Goal: Task Accomplishment & Management: Manage account settings

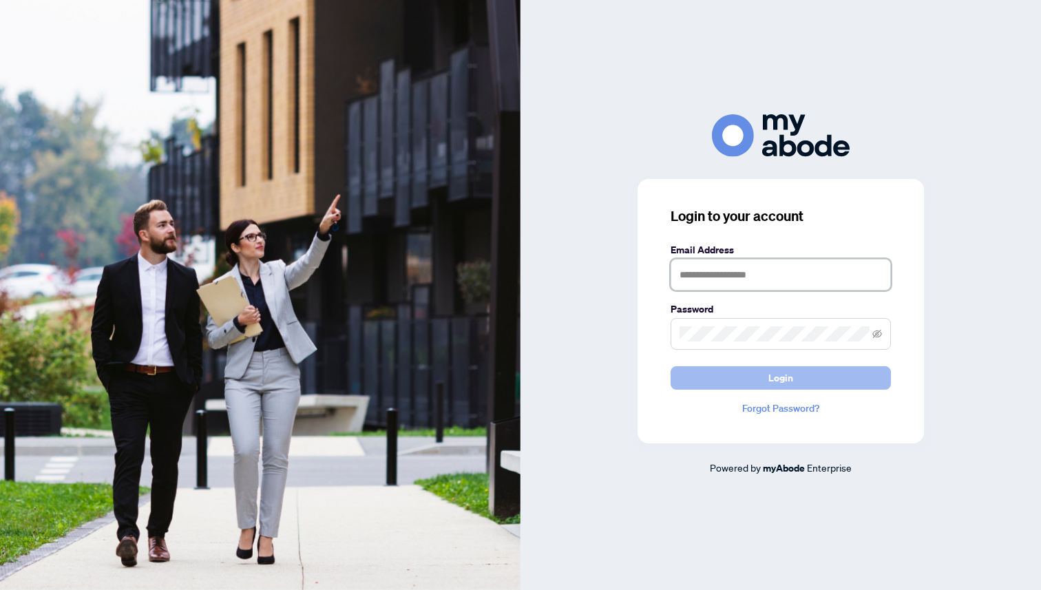
type input "**********"
click at [749, 381] on button "Login" at bounding box center [780, 377] width 220 height 23
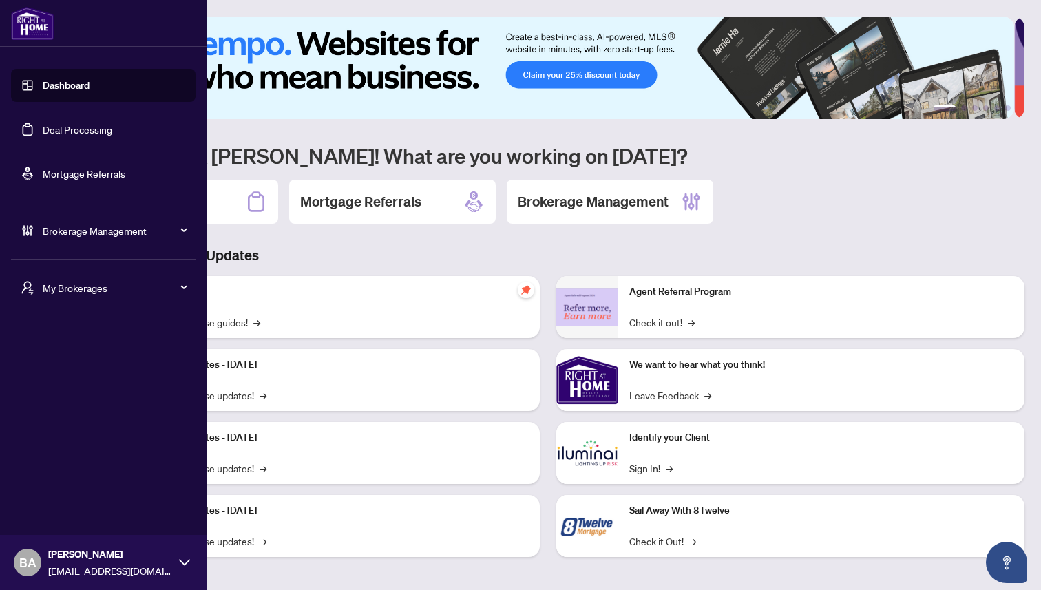
click at [67, 85] on link "Dashboard" at bounding box center [66, 85] width 47 height 12
click at [71, 84] on link "Dashboard" at bounding box center [66, 85] width 47 height 12
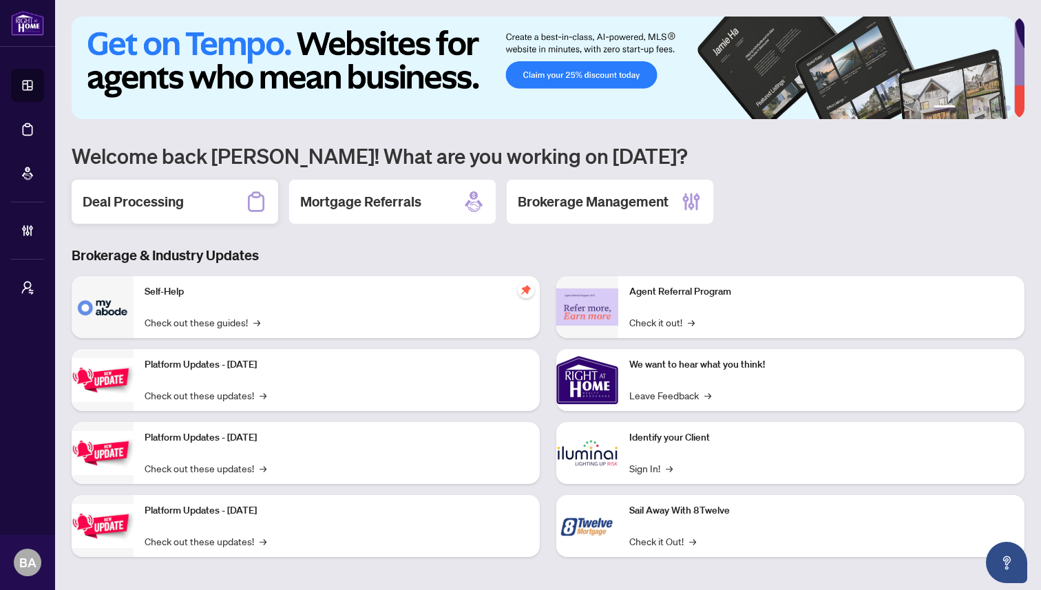
click at [160, 202] on h2 "Deal Processing" at bounding box center [133, 201] width 101 height 19
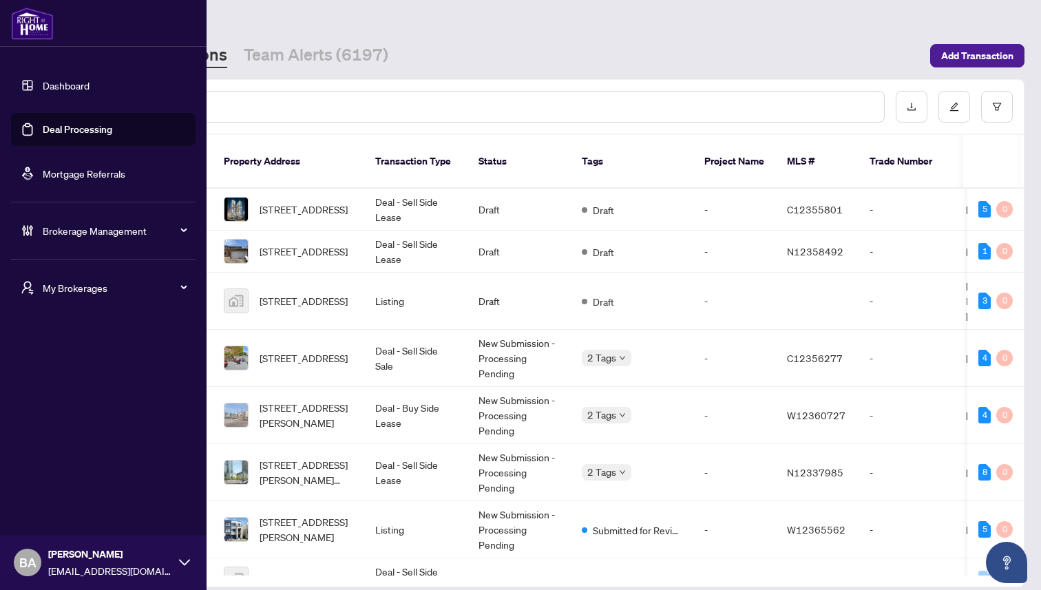
click at [63, 227] on span "Brokerage Management" at bounding box center [114, 230] width 143 height 15
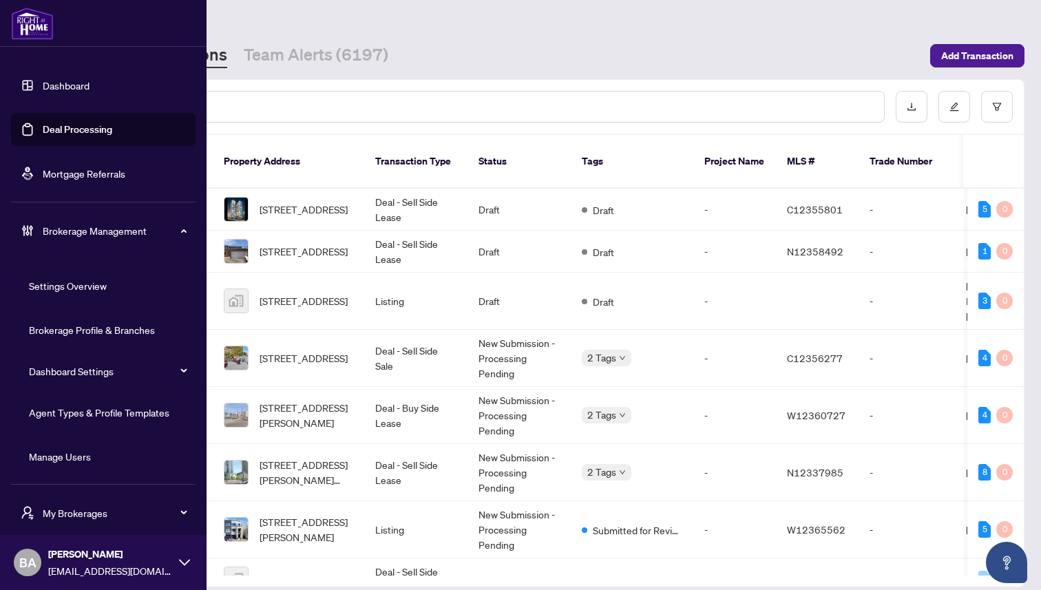
click at [56, 410] on link "Agent Types & Profile Templates" at bounding box center [99, 412] width 140 height 12
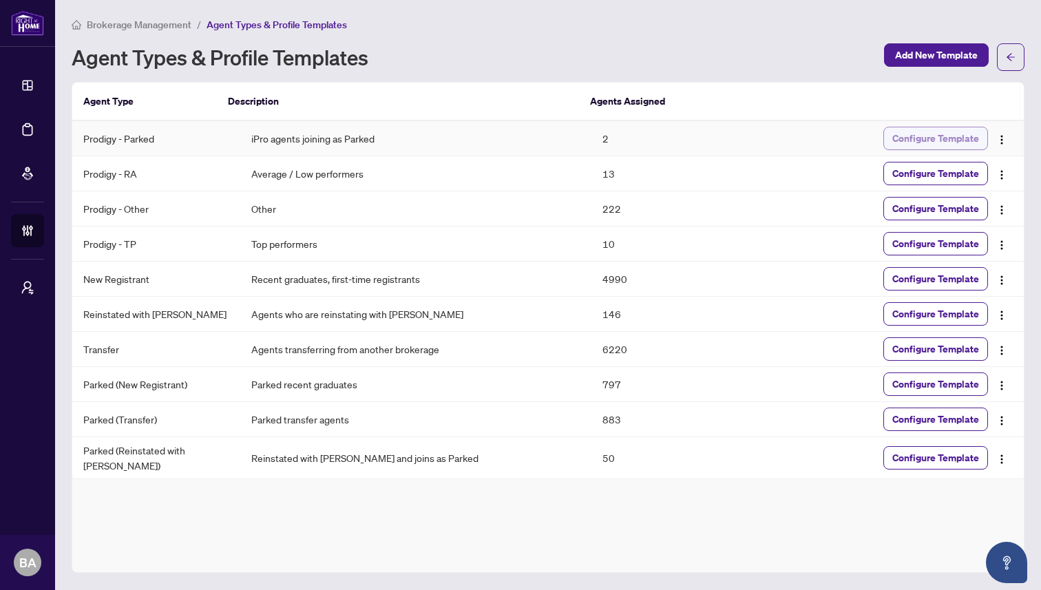
click at [922, 134] on span "Configure Template" at bounding box center [935, 138] width 87 height 22
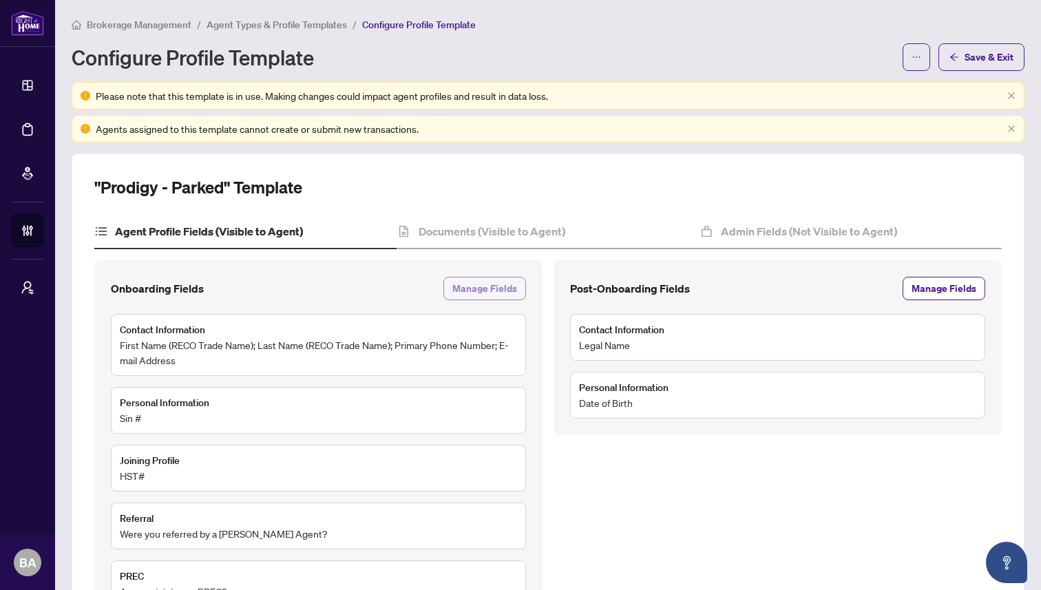
click at [487, 290] on span "Manage Fields" at bounding box center [484, 288] width 65 height 22
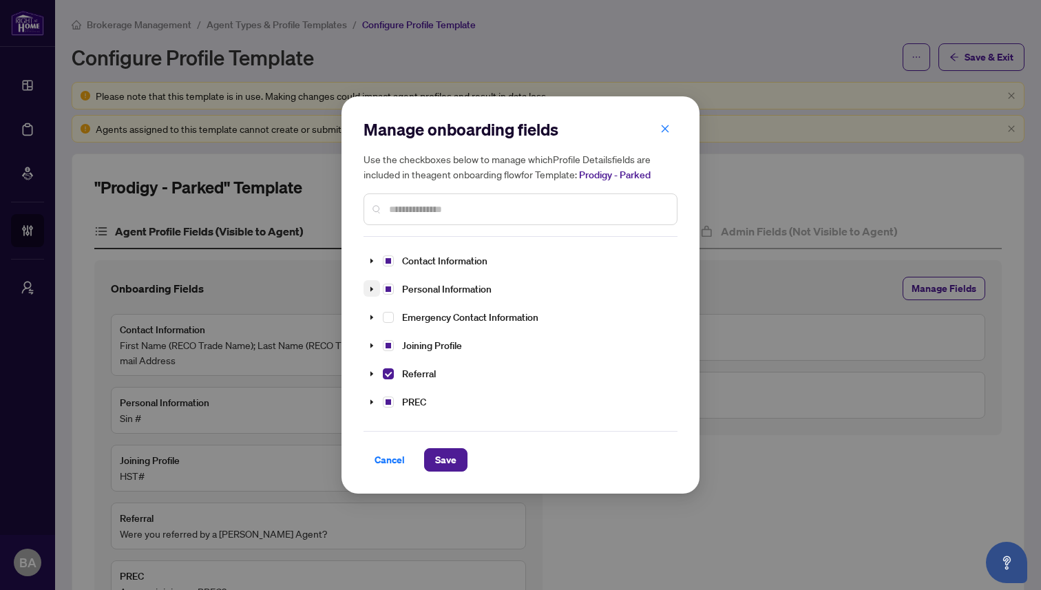
click at [369, 290] on icon "caret-down" at bounding box center [371, 289] width 7 height 7
click at [370, 291] on span at bounding box center [371, 288] width 17 height 17
click at [371, 262] on icon "caret-down" at bounding box center [371, 260] width 7 height 7
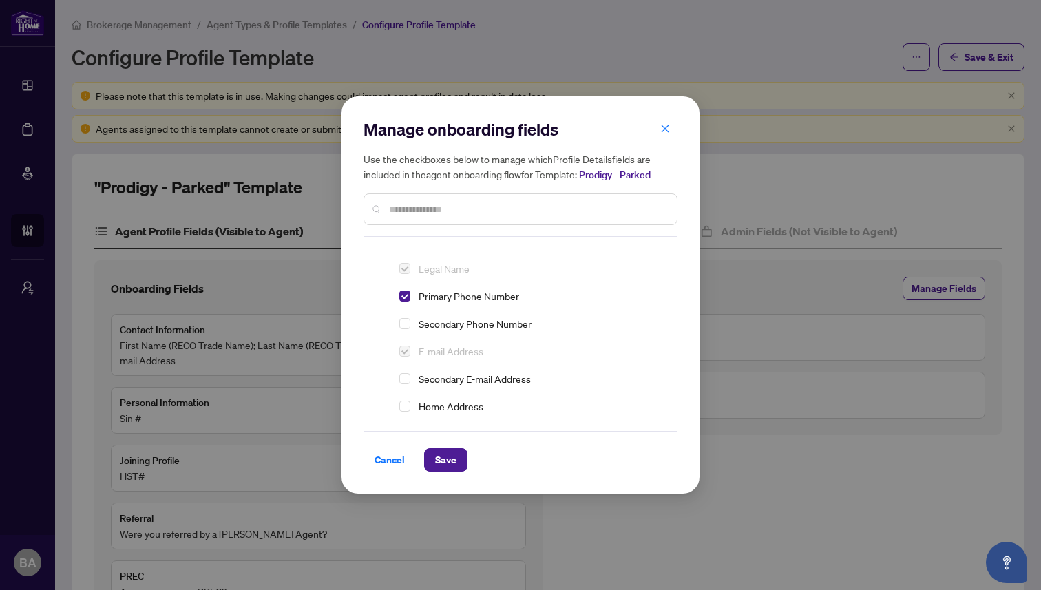
scroll to position [76, 0]
click at [663, 130] on icon "close" at bounding box center [666, 129] width 8 height 8
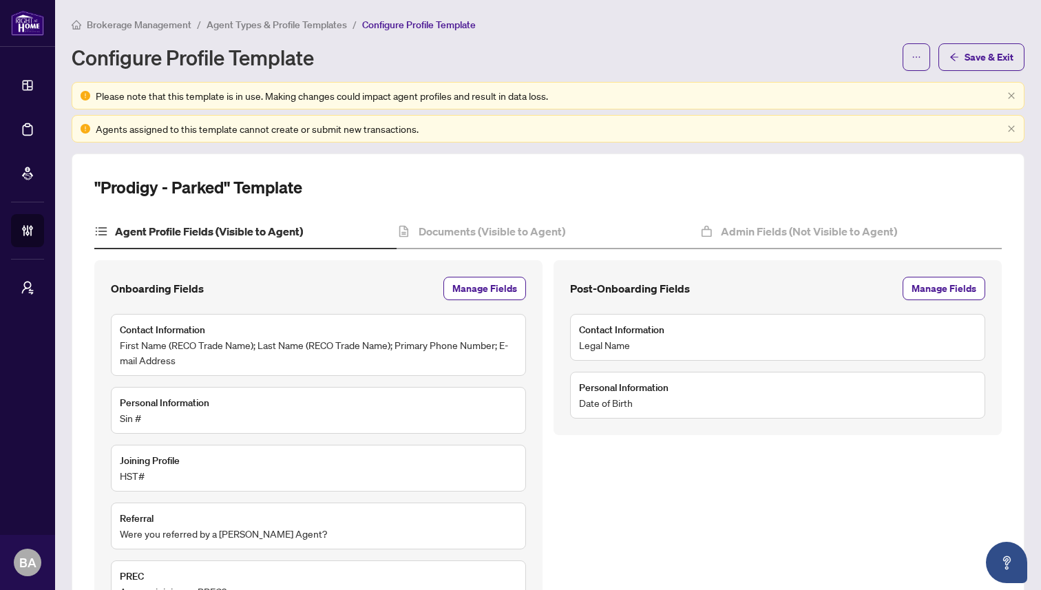
click at [621, 53] on div "Configure Profile Template" at bounding box center [483, 57] width 823 height 22
